Goal: Task Accomplishment & Management: Use online tool/utility

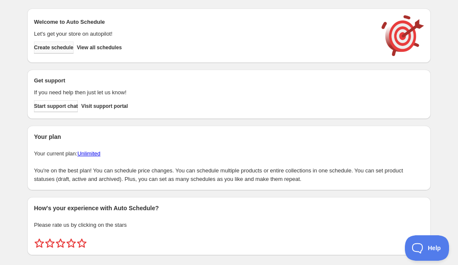
click at [73, 48] on span "Create schedule" at bounding box center [53, 47] width 39 height 7
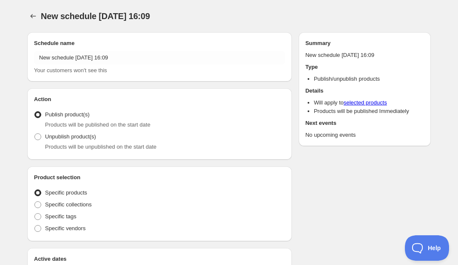
radio input "true"
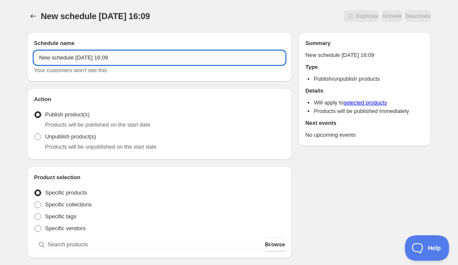
drag, startPoint x: 136, startPoint y: 57, endPoint x: 111, endPoint y: 57, distance: 25.5
click at [111, 57] on input "New schedule Sep 24 2025 16:09" at bounding box center [159, 58] width 251 height 14
click at [96, 56] on input "New schedule Sep 24 2025" at bounding box center [159, 58] width 251 height 14
drag, startPoint x: 75, startPoint y: 59, endPoint x: -14, endPoint y: 59, distance: 88.7
click at [0, 59] on html "New schedule Sep 25 2025. This page is ready New schedule Sep 25 2025 Duplicate…" at bounding box center [229, 132] width 458 height 265
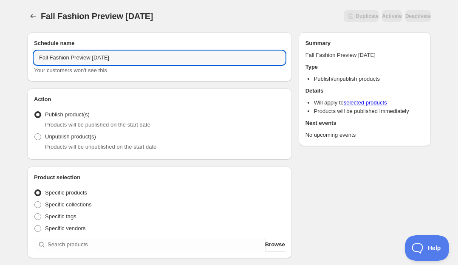
type input "Fall Fashion Preview Sep 25 2025"
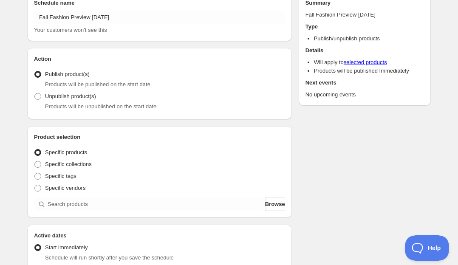
scroll to position [52, 0]
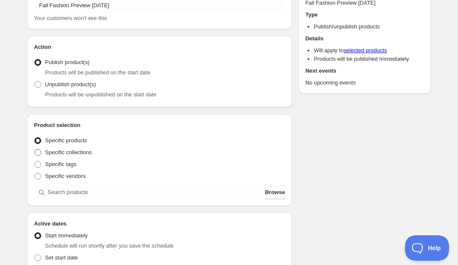
click at [81, 156] on span "Specific collections" at bounding box center [68, 152] width 47 height 8
click at [35, 149] on input "Specific collections" at bounding box center [34, 149] width 0 height 0
radio input "true"
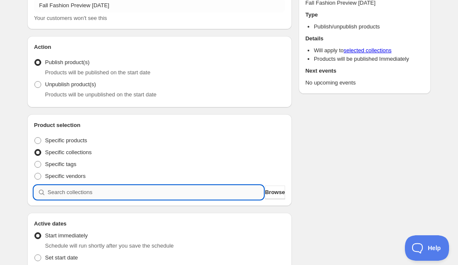
click at [87, 194] on input "search" at bounding box center [156, 192] width 216 height 14
type input "F"
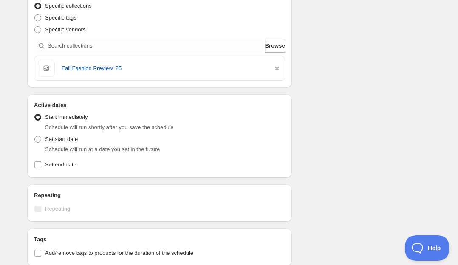
scroll to position [201, 0]
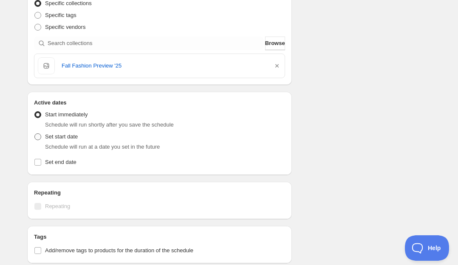
click at [39, 135] on span at bounding box center [37, 136] width 7 height 7
click at [35, 134] on input "Set start date" at bounding box center [34, 133] width 0 height 0
radio input "true"
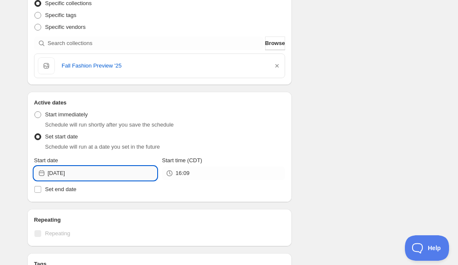
click at [76, 172] on input "2025-09-24" at bounding box center [102, 173] width 109 height 14
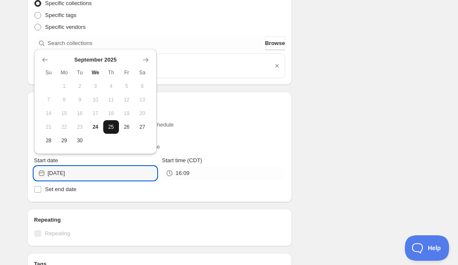
click at [112, 124] on span "25" at bounding box center [111, 127] width 9 height 7
type input "2025-09-25"
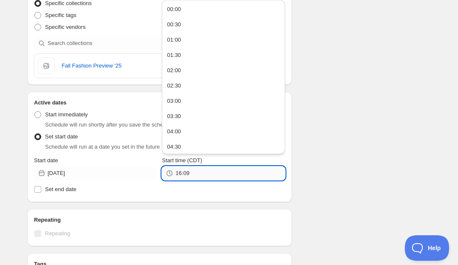
click at [180, 174] on input "16:09" at bounding box center [229, 173] width 109 height 14
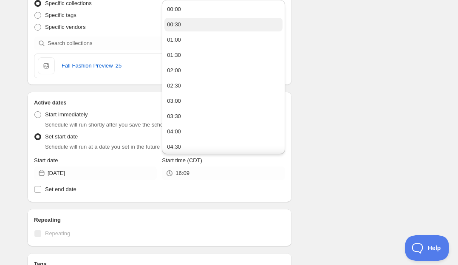
click at [185, 19] on button "00:30" at bounding box center [223, 25] width 118 height 14
type input "00:30"
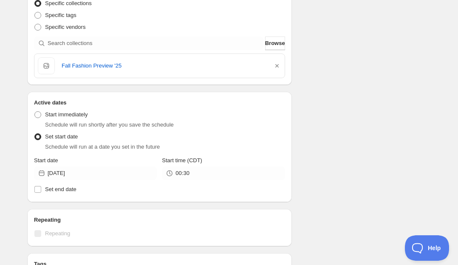
click at [323, 166] on div "Schedule name Fall Fashion Preview Sep 25 2025 Your customers won't see this Ac…" at bounding box center [225, 154] width 410 height 660
click at [40, 189] on input "Set end date" at bounding box center [37, 189] width 7 height 7
checkbox input "true"
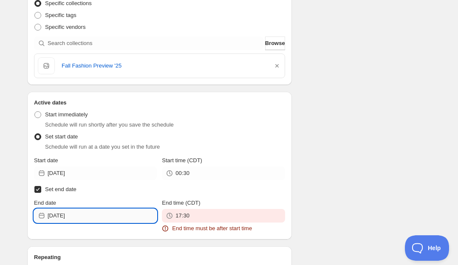
click at [61, 215] on input "2025-09-24" at bounding box center [102, 216] width 109 height 14
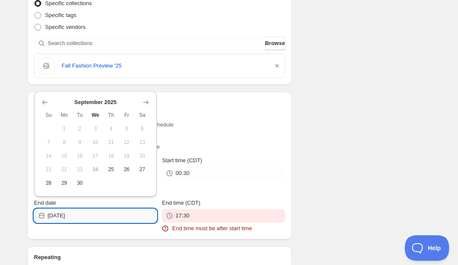
click at [78, 215] on input "2025-09-24" at bounding box center [102, 216] width 109 height 14
click at [84, 228] on div "End date 2025-09-24" at bounding box center [95, 216] width 123 height 34
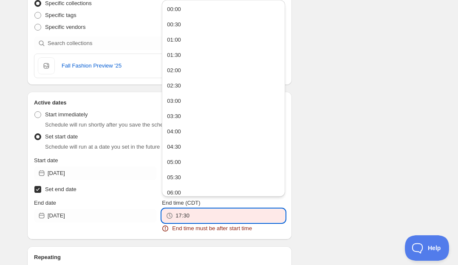
click at [180, 216] on input "17:30" at bounding box center [229, 216] width 109 height 14
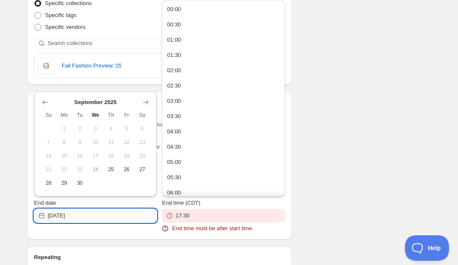
click at [59, 214] on input "2025-09-24" at bounding box center [102, 216] width 109 height 14
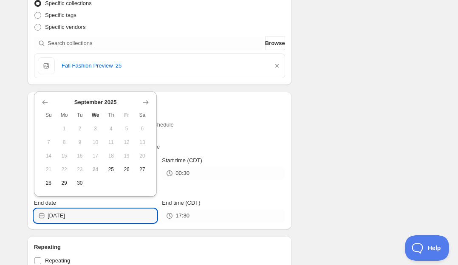
type input "2026-09-24"
click at [76, 227] on div "Active dates Active Date Type Start immediately Schedule will run shortly after…" at bounding box center [159, 161] width 264 height 138
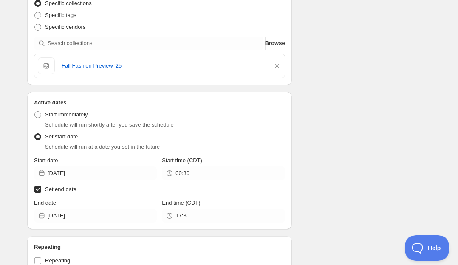
click at [37, 190] on input "Set end date" at bounding box center [37, 189] width 7 height 7
checkbox input "false"
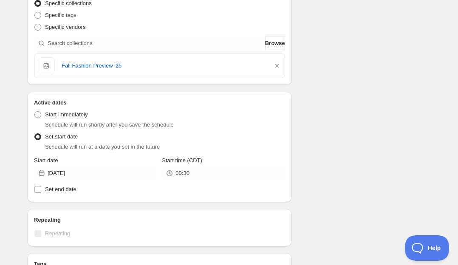
click at [366, 171] on div "Schedule name Fall Fashion Preview Sep 25 2025 Your customers won't see this Ac…" at bounding box center [225, 154] width 410 height 660
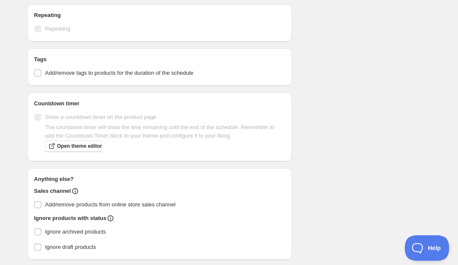
scroll to position [437, 0]
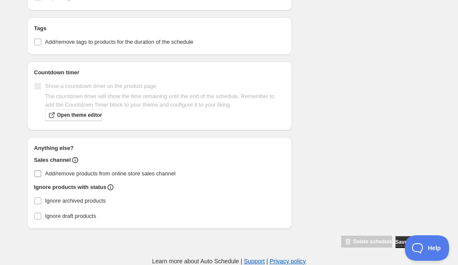
click at [40, 173] on input "Add/remove products from online store sales channel" at bounding box center [37, 173] width 7 height 7
checkbox input "true"
click at [395, 244] on span "Save schedule" at bounding box center [412, 242] width 35 height 7
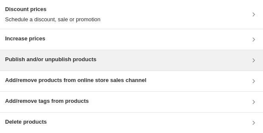
click at [46, 59] on h3 "Publish and/or unpublish products" at bounding box center [50, 59] width 91 height 8
